Goal: Find specific page/section: Find specific page/section

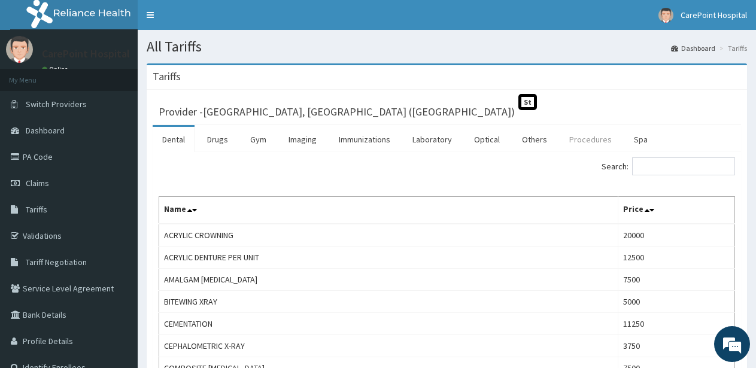
click at [578, 144] on link "Procedures" at bounding box center [590, 139] width 62 height 25
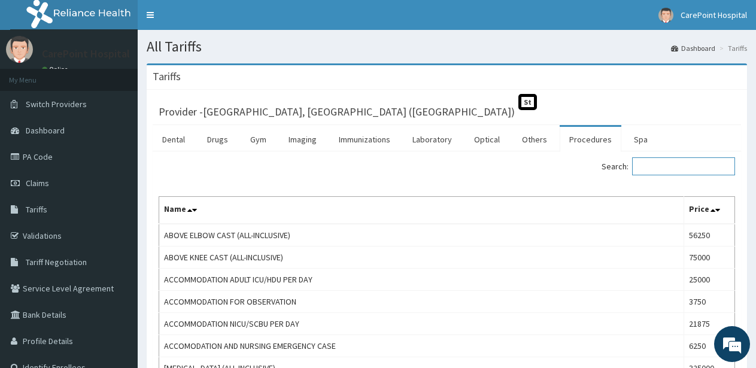
click at [667, 162] on input "Search:" at bounding box center [683, 166] width 103 height 18
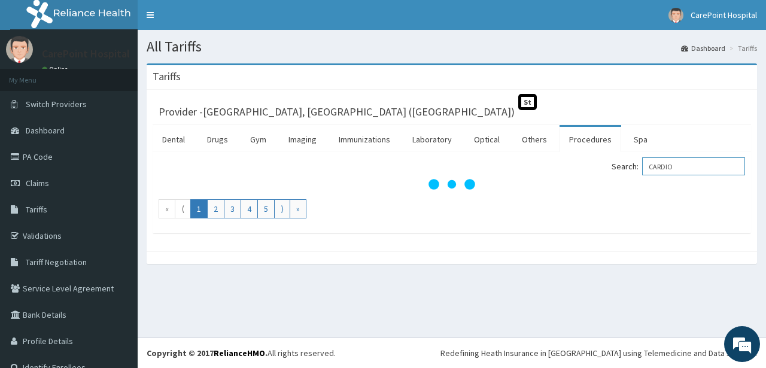
type input "CARDIO"
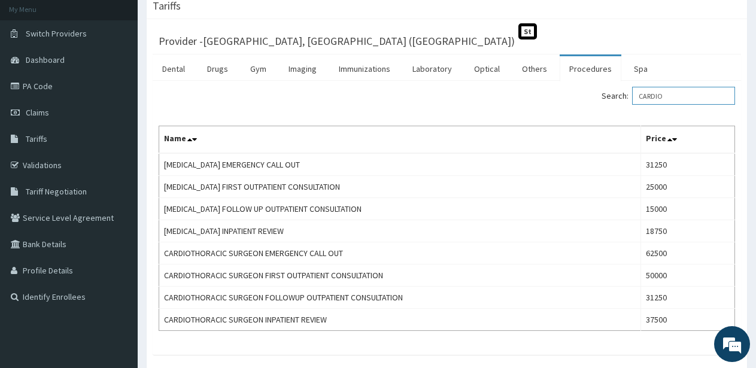
scroll to position [122, 0]
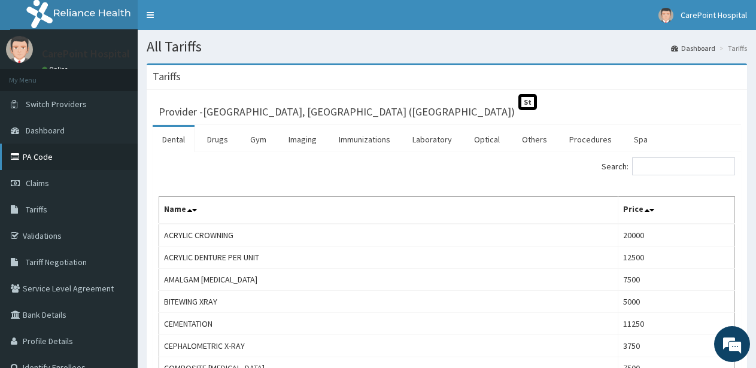
click at [50, 163] on link "PA Code" at bounding box center [69, 157] width 138 height 26
